Goal: Task Accomplishment & Management: Manage account settings

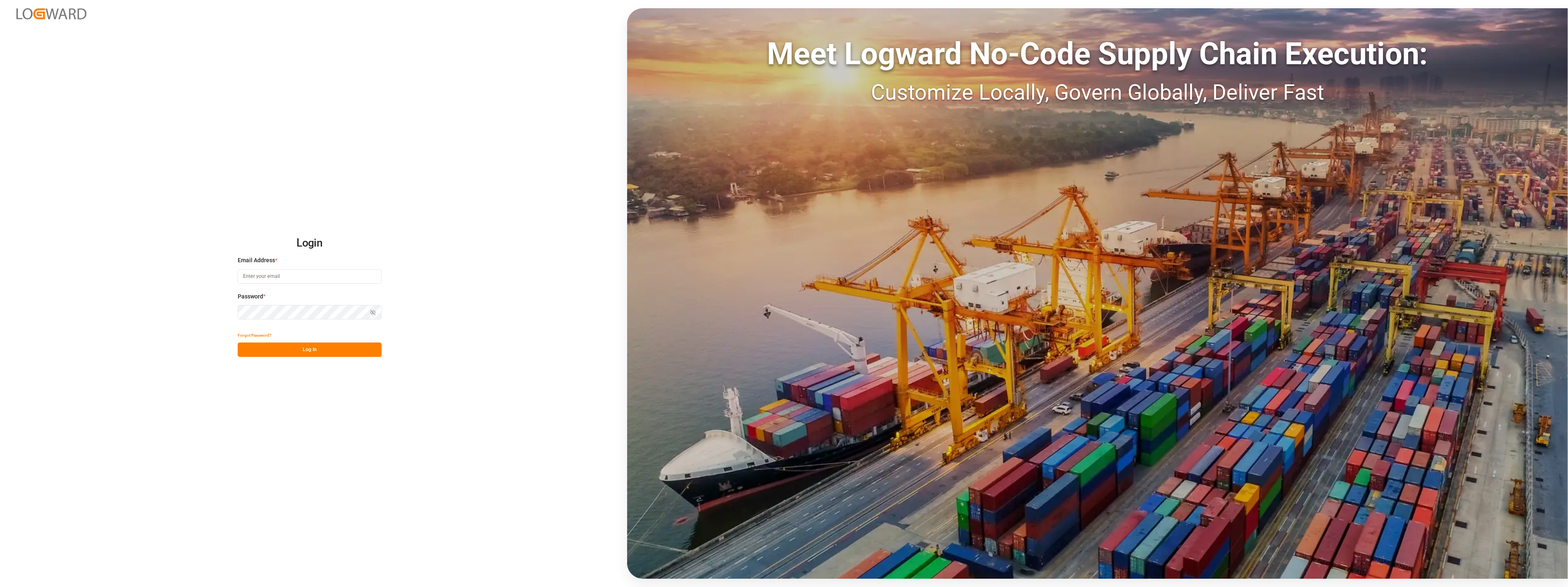
type input "[PERSON_NAME][EMAIL_ADDRESS][PERSON_NAME][DOMAIN_NAME]"
click at [308, 349] on button "Log In" at bounding box center [309, 349] width 144 height 14
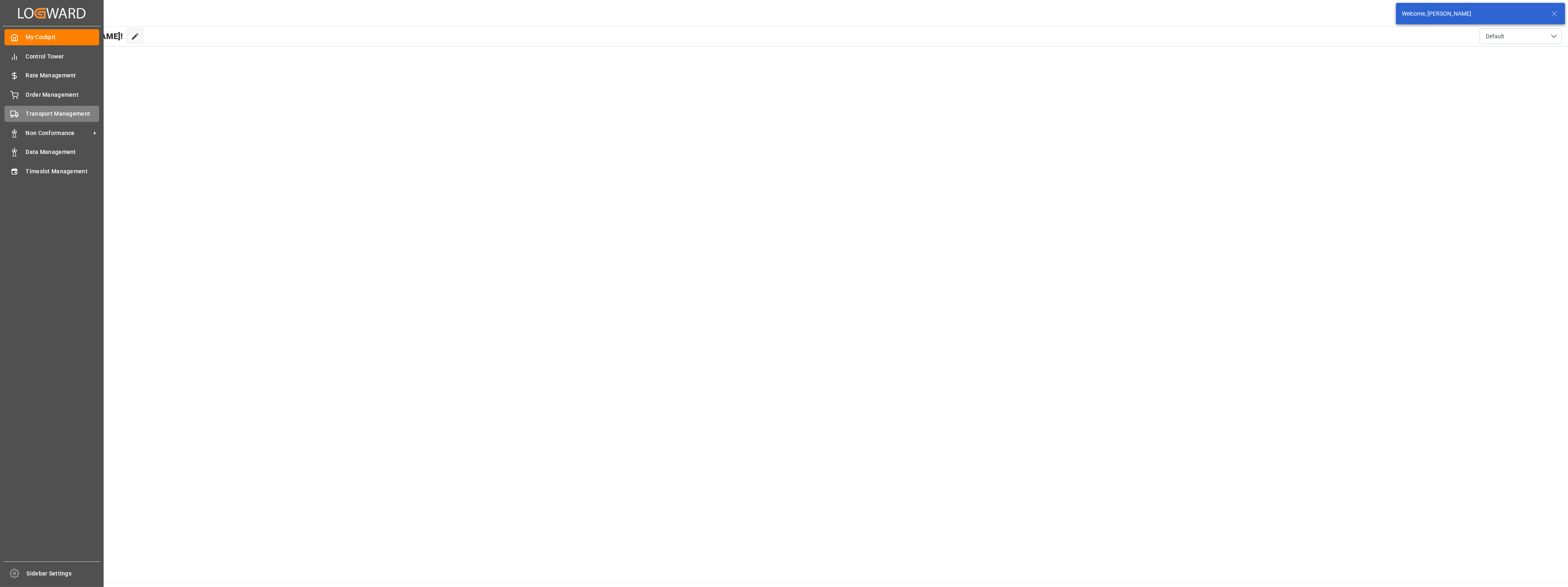
click at [34, 110] on span "Transport Management" at bounding box center [63, 114] width 74 height 8
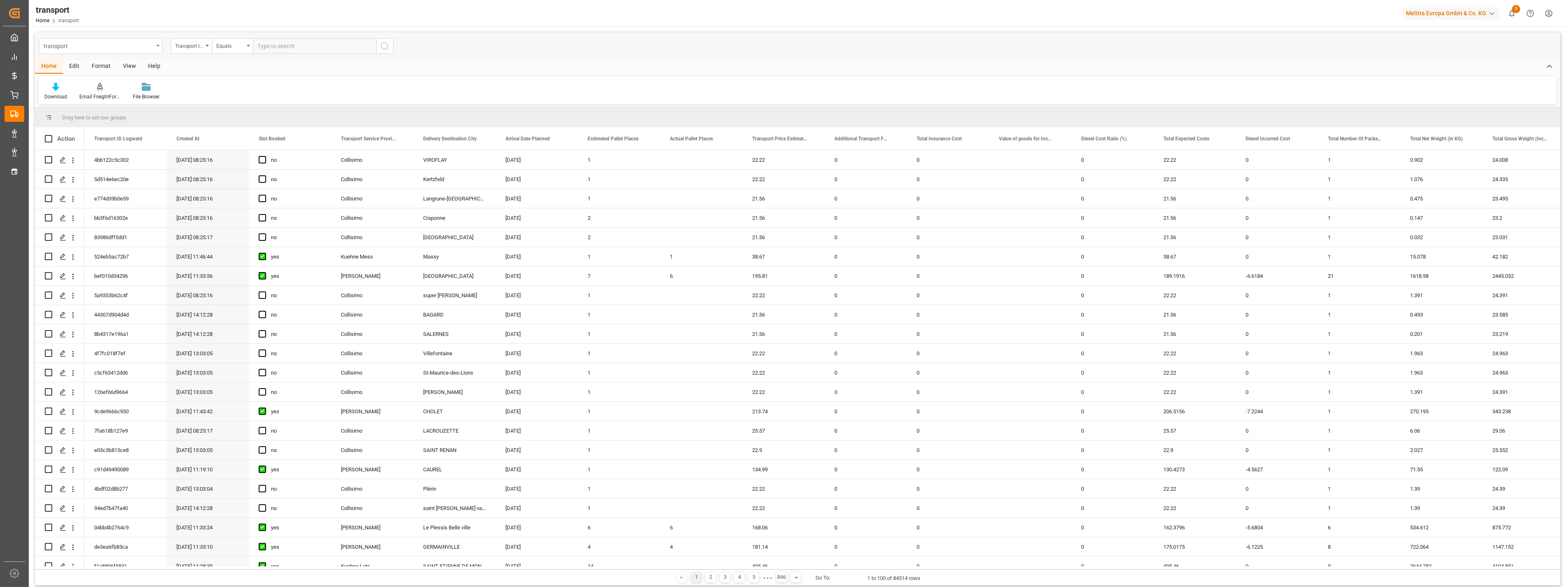
click at [136, 41] on div "transport" at bounding box center [99, 45] width 110 height 10
type input "deliv"
click at [106, 99] on div "Delivery DE" at bounding box center [101, 101] width 123 height 17
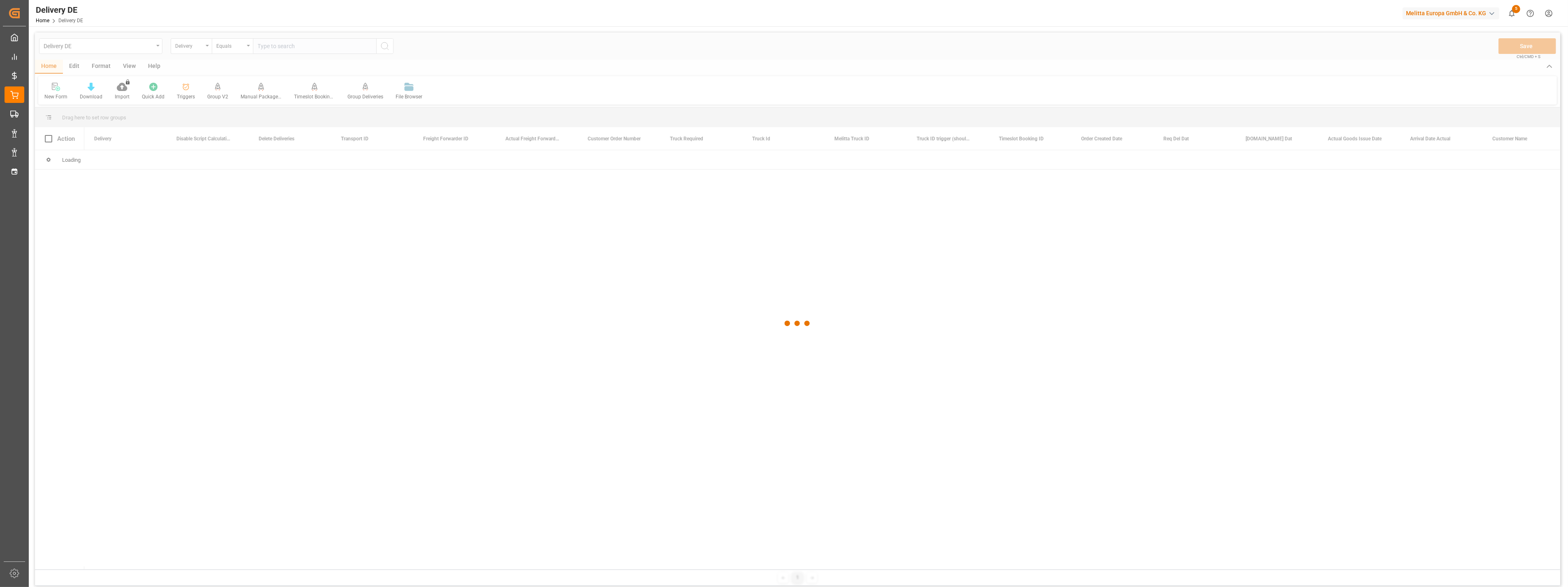
click at [307, 46] on div at bounding box center [798, 323] width 1525 height 582
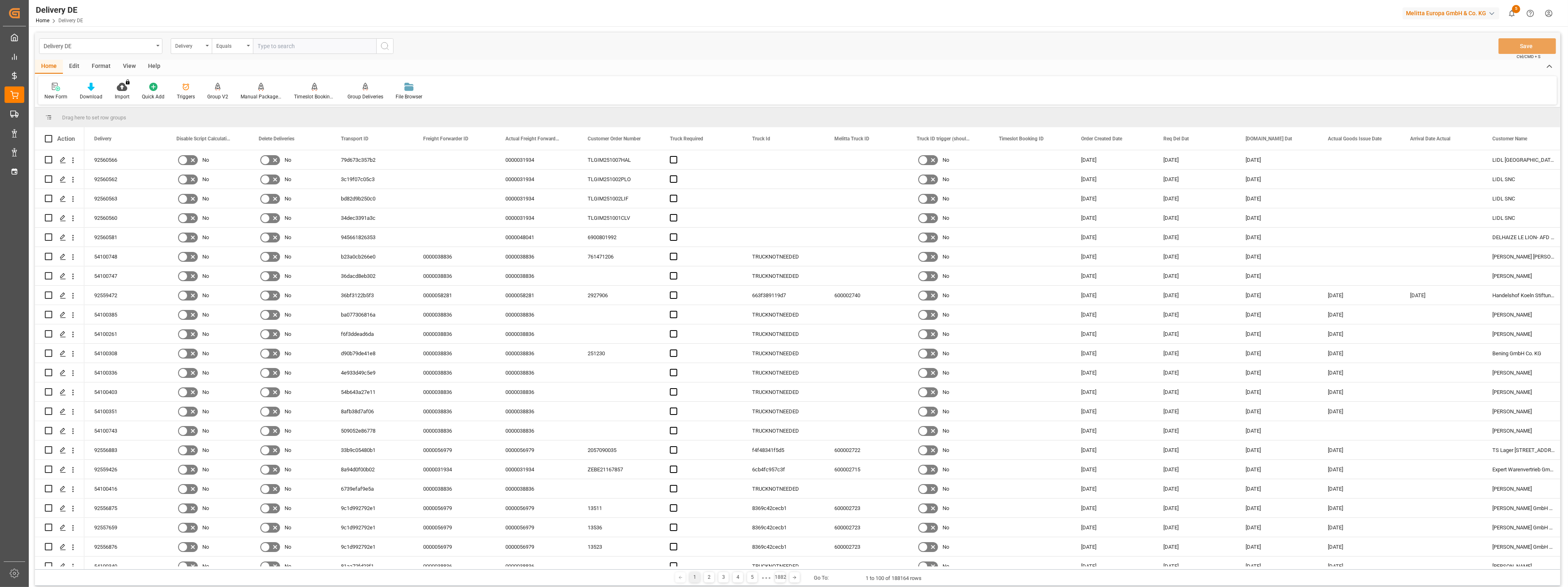
click at [308, 47] on input "text" at bounding box center [314, 46] width 123 height 15
paste input "92551827"
type input "92551827"
click at [388, 45] on circle "search button" at bounding box center [385, 46] width 6 height 6
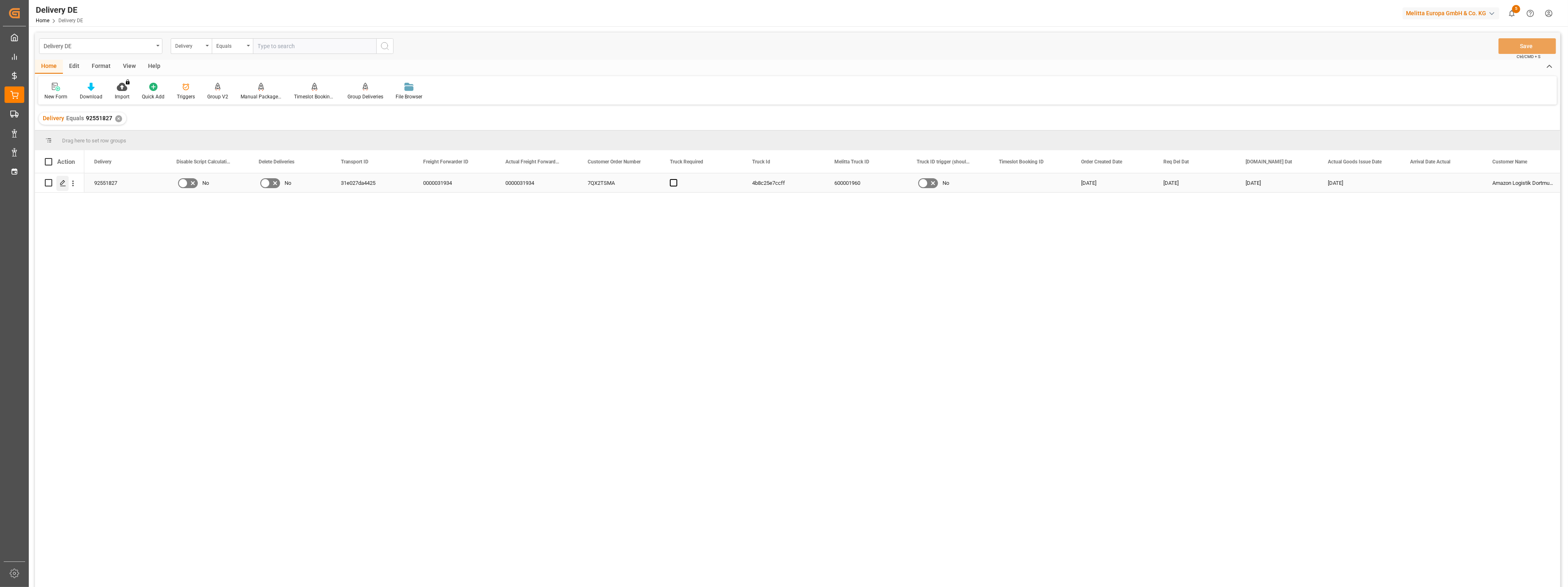
click at [65, 184] on icon "Press SPACE to select this row." at bounding box center [63, 183] width 6 height 6
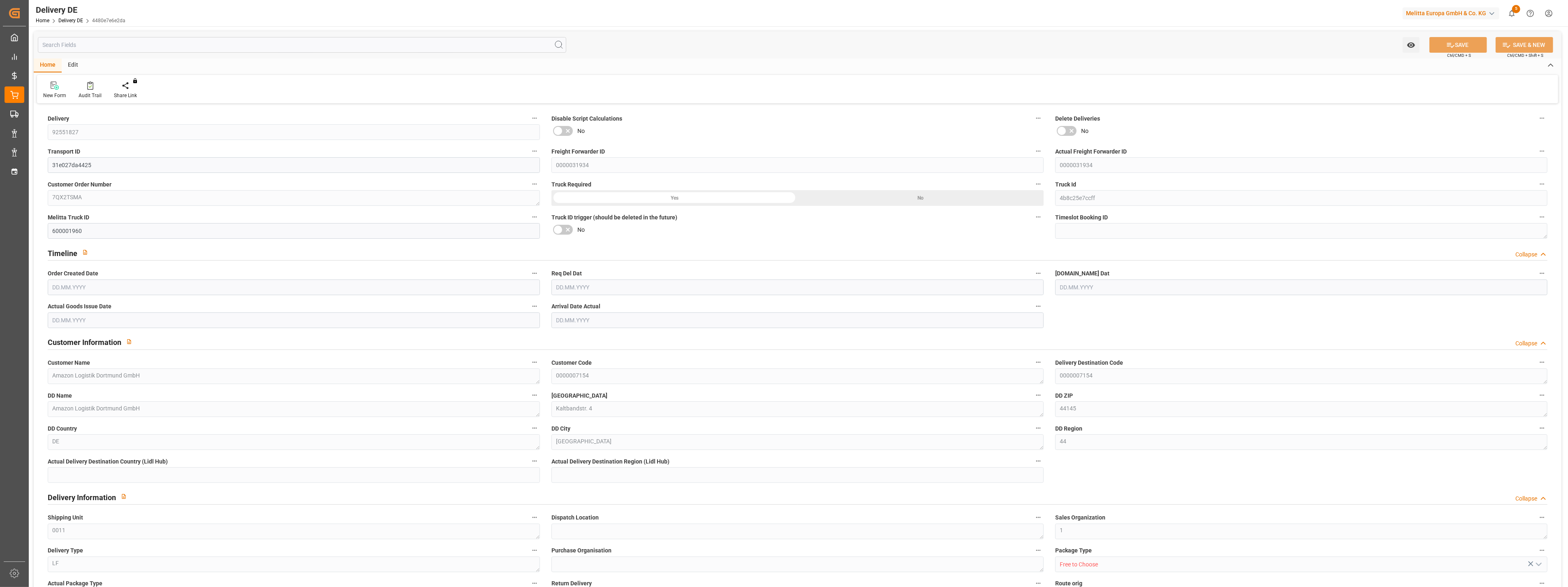
type input "8"
type input "818.599"
type input "1386.192"
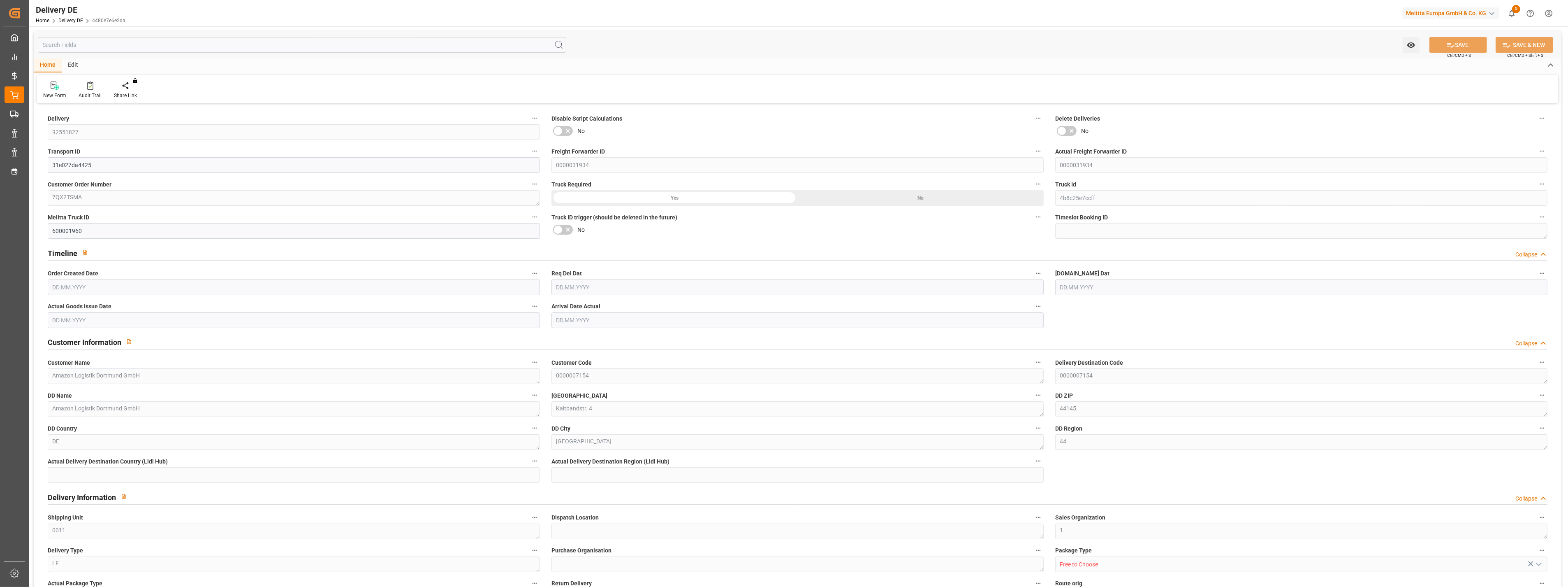
type input "11431.462"
type input "[DATE]"
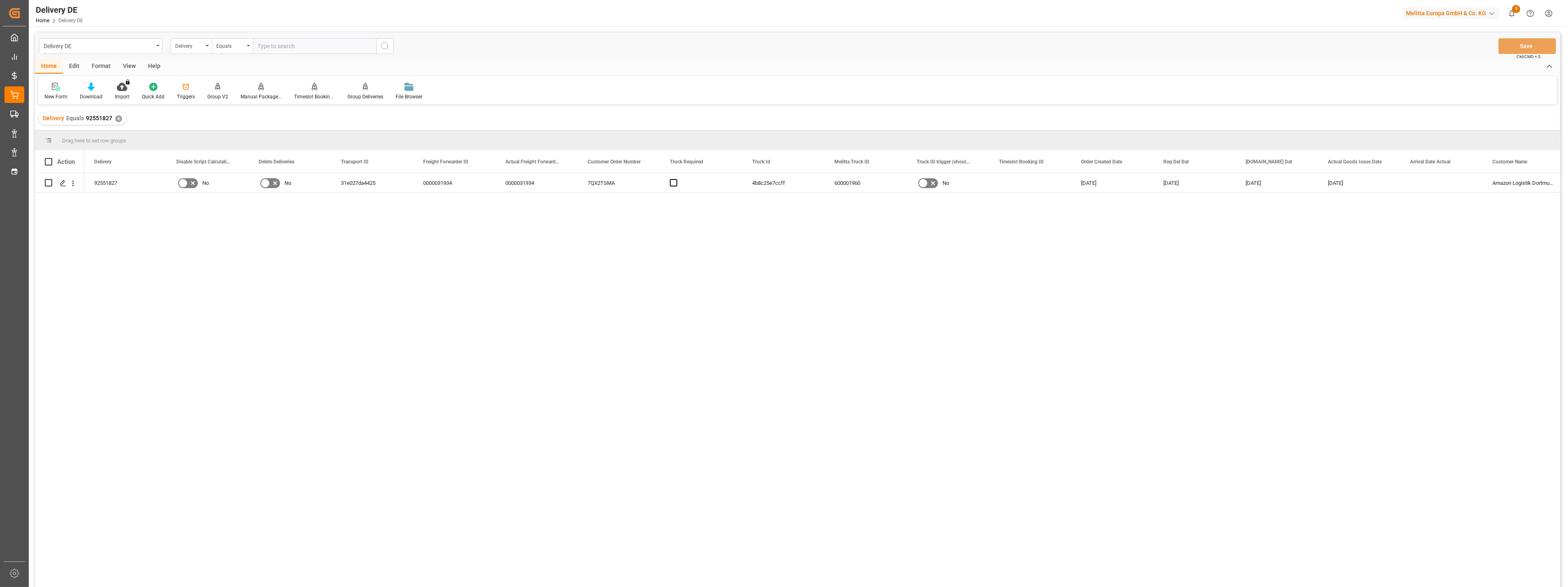
click at [293, 44] on input "text" at bounding box center [314, 46] width 123 height 15
type input "92543546"
click at [381, 43] on icon "search button" at bounding box center [385, 46] width 10 height 10
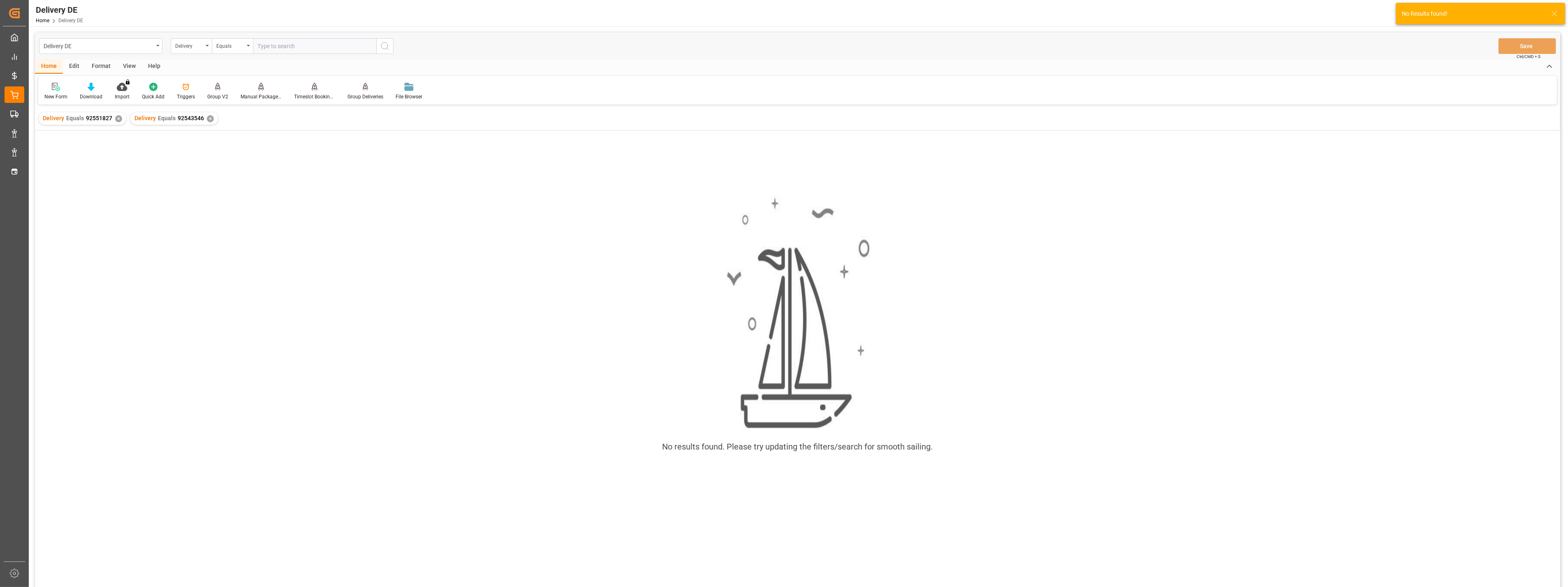
click at [116, 119] on div "✕" at bounding box center [118, 118] width 7 height 7
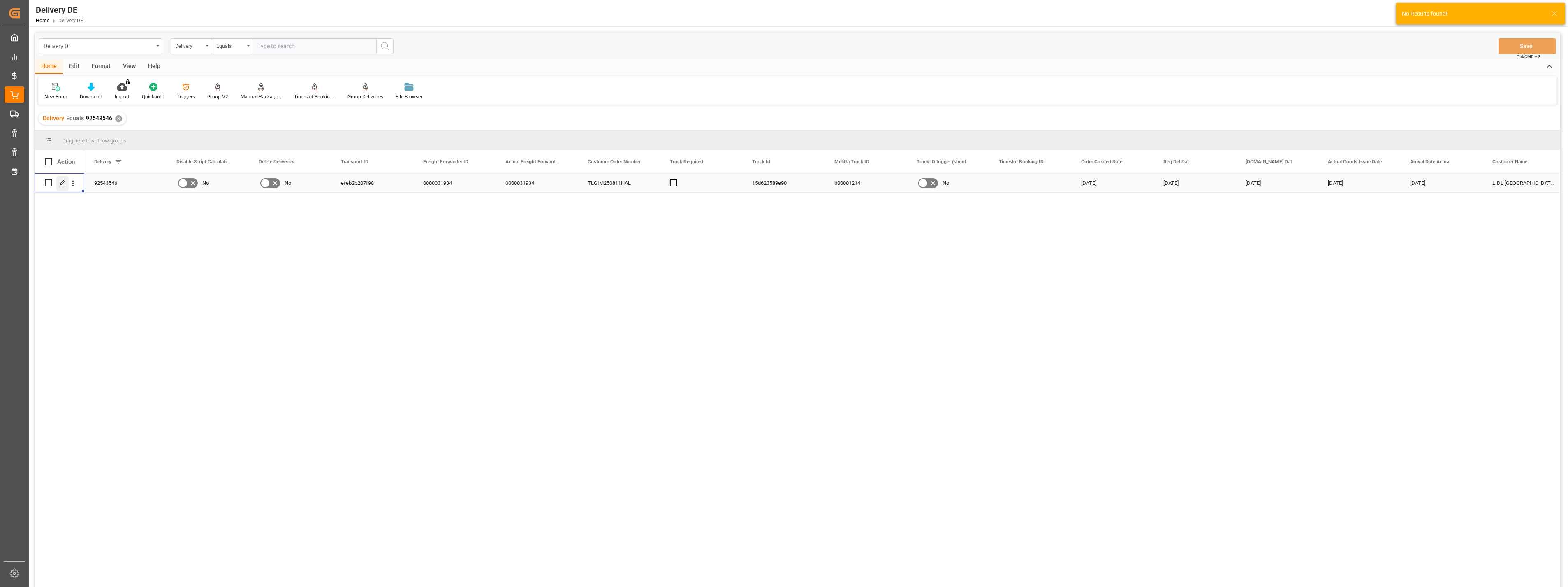
click at [65, 183] on icon "Press SPACE to select this row." at bounding box center [63, 183] width 6 height 6
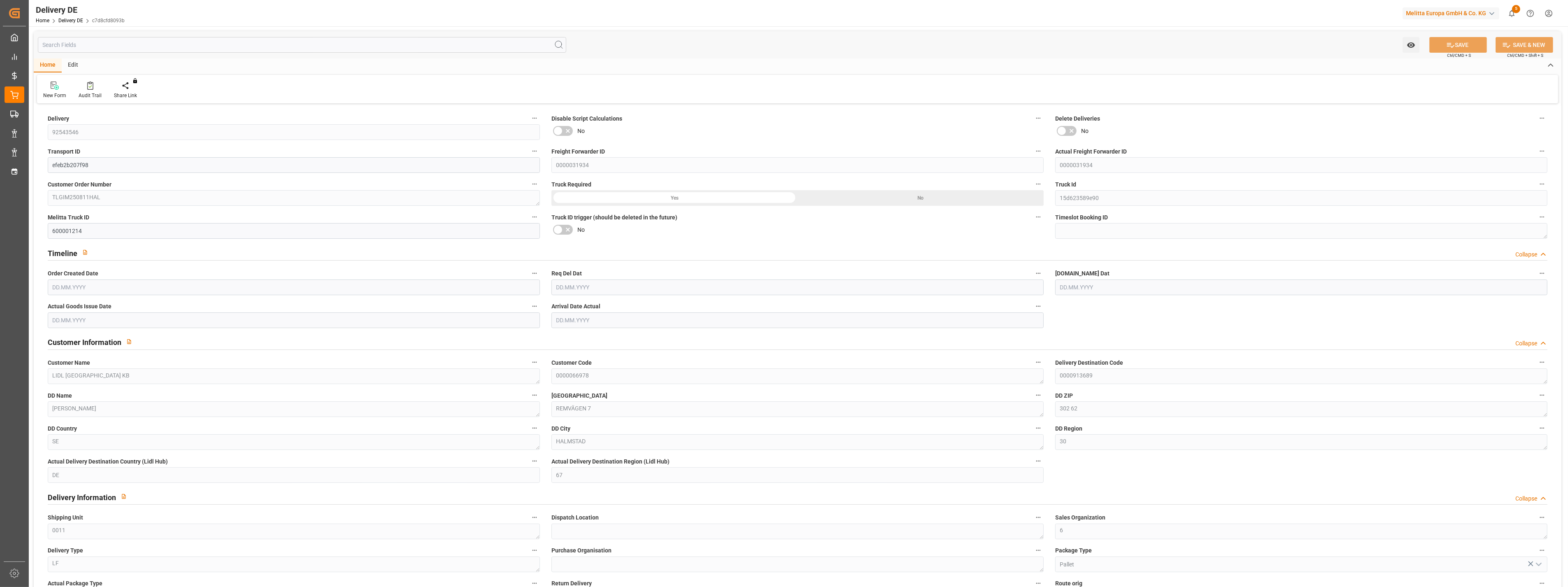
type input "1"
type input "238.464"
type input "321"
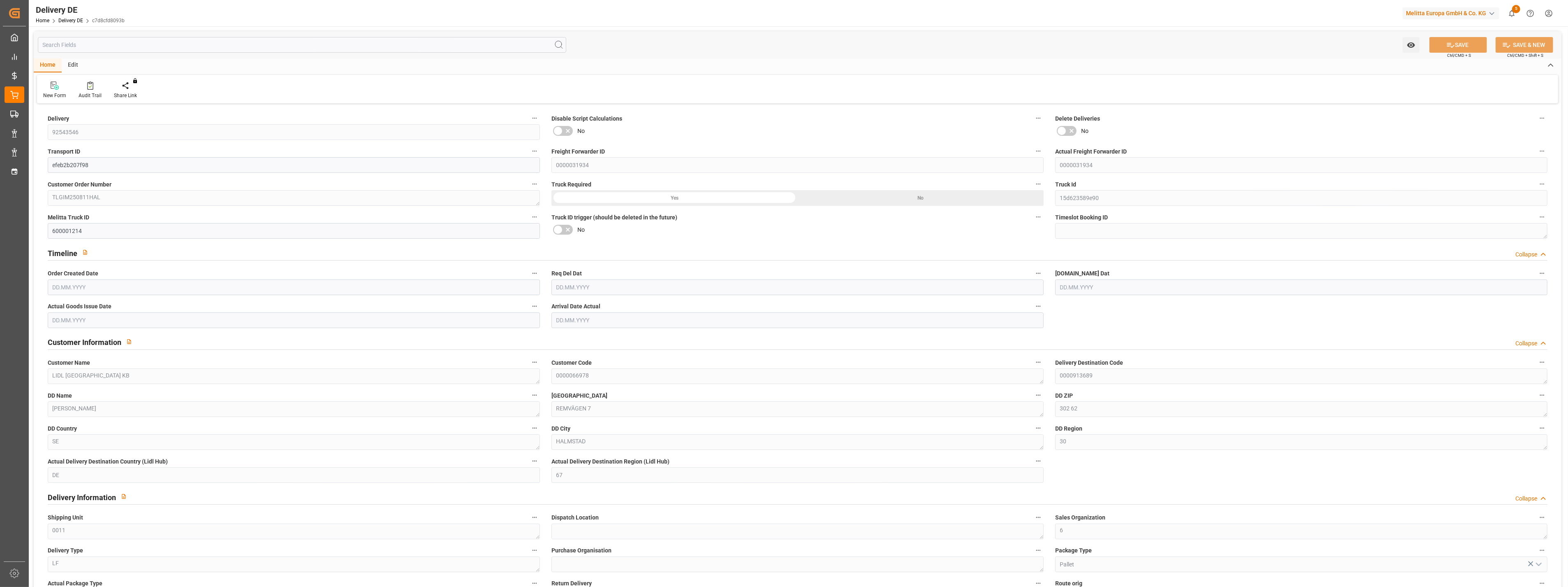
type input "1833.84"
type input "[DATE]"
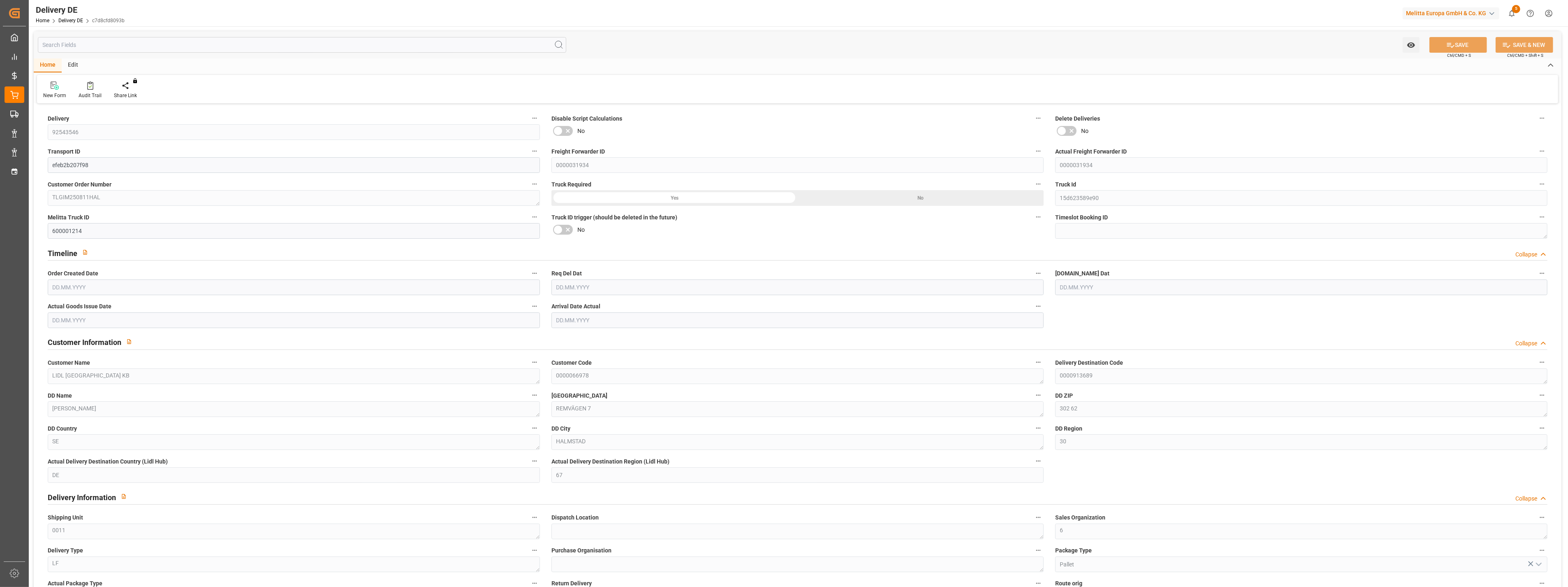
type input "[DATE]"
